Goal: Information Seeking & Learning: Learn about a topic

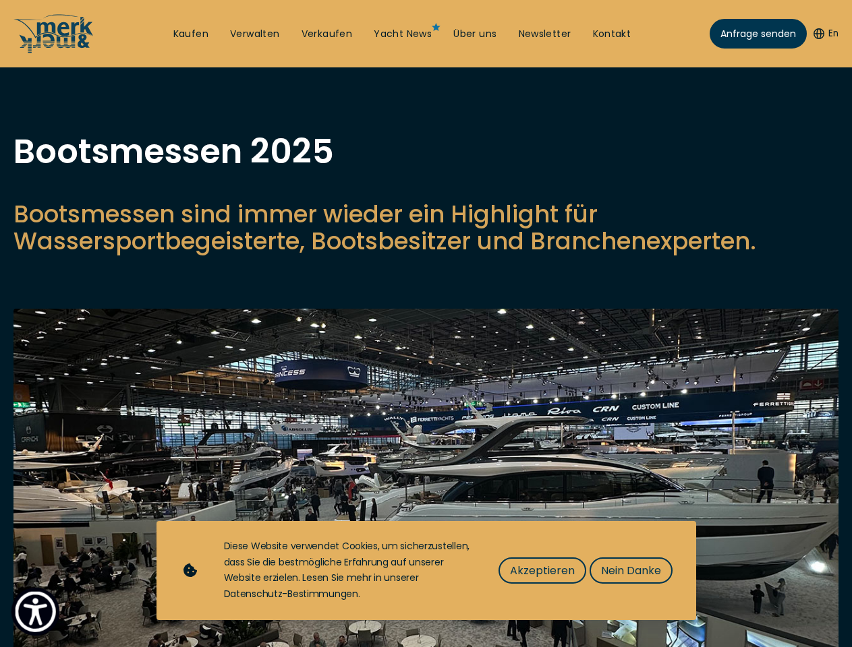
click at [35, 612] on img "Show Accessibility Preferences" at bounding box center [35, 612] width 41 height 41
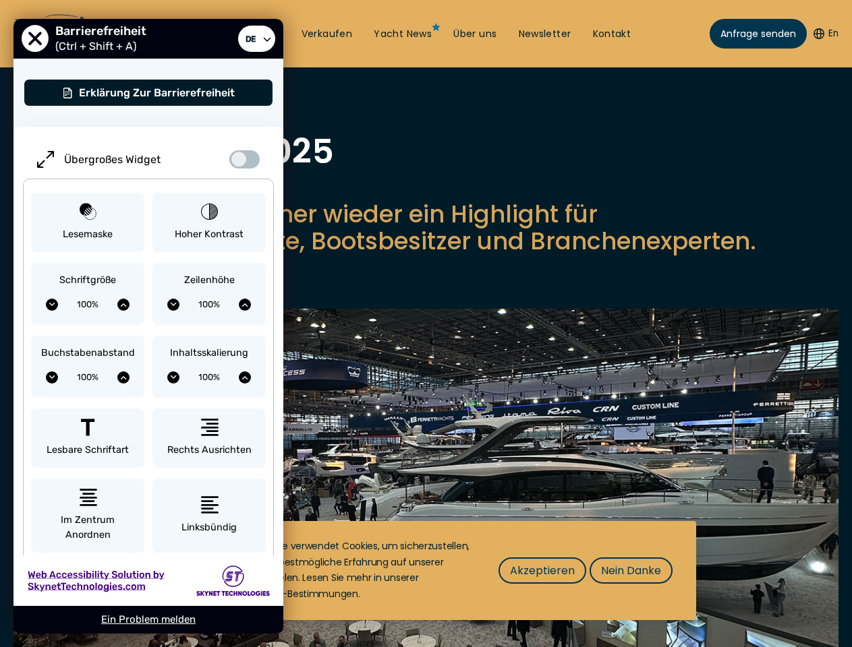
click at [824, 34] on button "En" at bounding box center [825, 33] width 25 height 13
click at [426, 255] on p "Bootsmessen sind immer wieder ein Highlight für Wassersportbegeisterte, Bootsbe…" at bounding box center [425, 228] width 825 height 54
click at [426, 495] on img at bounding box center [425, 505] width 825 height 393
click at [542, 571] on span "Akzeptieren" at bounding box center [542, 571] width 65 height 17
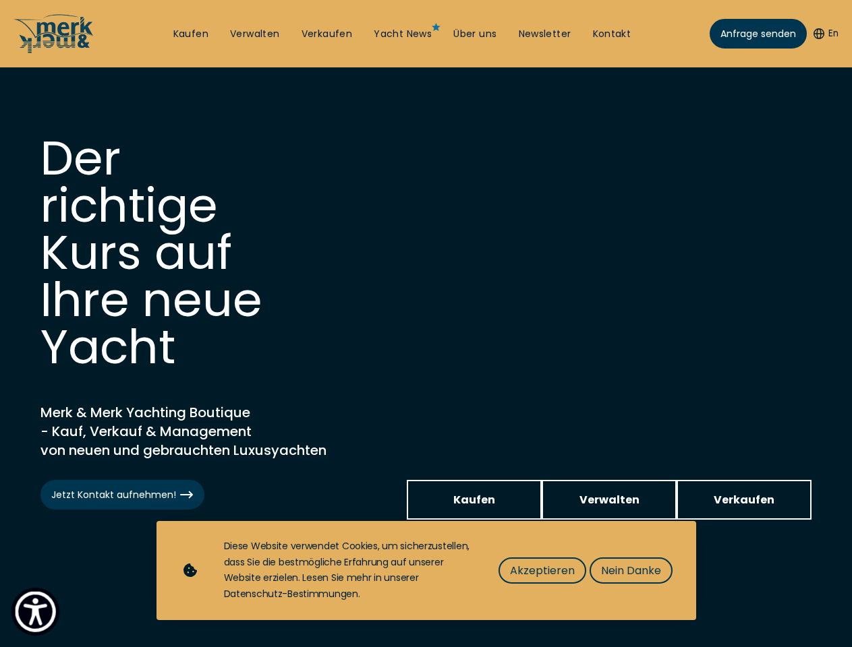
click at [35, 612] on img "Show Accessibility Preferences" at bounding box center [35, 612] width 41 height 41
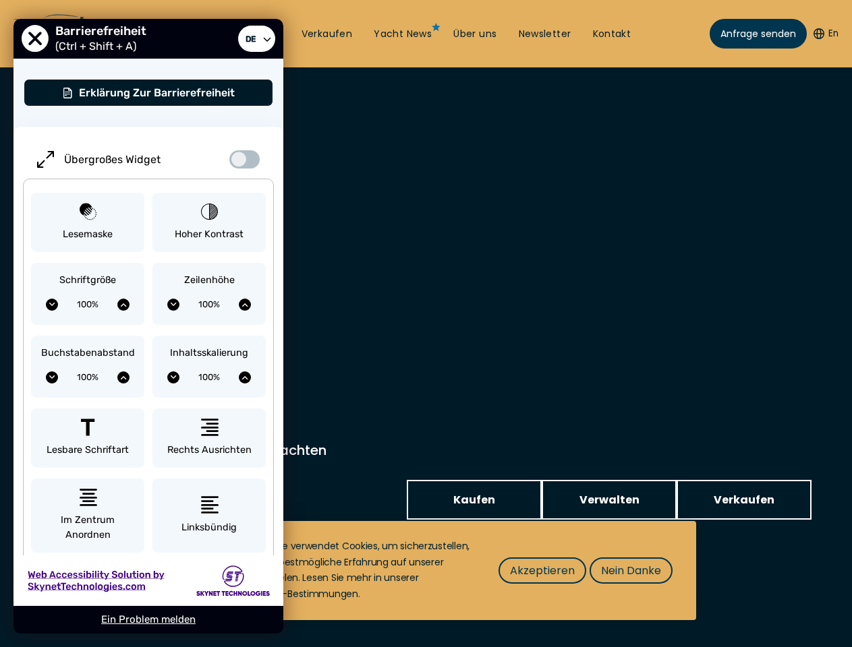
click at [824, 34] on button "En" at bounding box center [825, 33] width 25 height 13
click at [209, 337] on div "Inhaltsskalierung 100%" at bounding box center [208, 367] width 113 height 62
click at [542, 571] on span "Akzeptieren" at bounding box center [542, 571] width 65 height 17
